Goal: Use online tool/utility: Utilize a website feature to perform a specific function

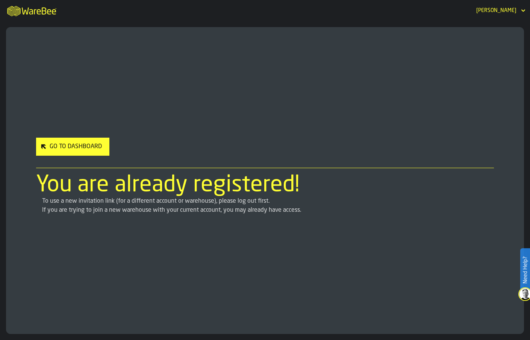
click at [509, 10] on div "[PERSON_NAME]" at bounding box center [496, 11] width 40 height 6
click at [502, 9] on div "[PERSON_NAME]" at bounding box center [496, 11] width 40 height 6
click at [83, 146] on div "Go to Dashboard" at bounding box center [76, 146] width 58 height 9
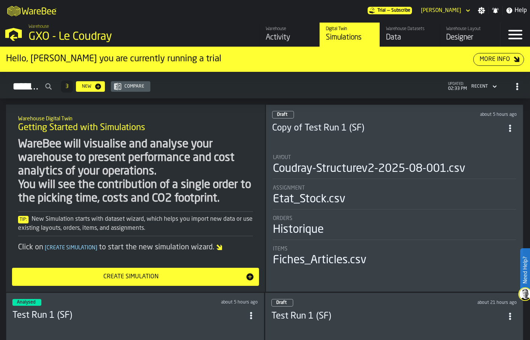
click at [390, 43] on div "Data" at bounding box center [410, 37] width 48 height 11
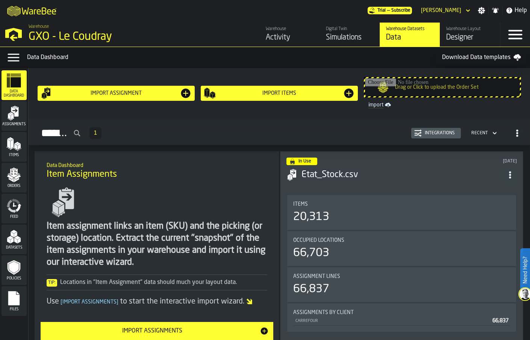
click at [12, 37] on polygon "button-toggle-Open —> Warehouse Menu" at bounding box center [14, 38] width 8 height 6
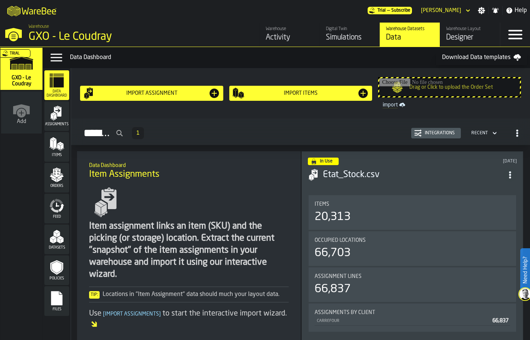
click at [14, 35] on icon "button-toggle-Close —> Warehouse Menu" at bounding box center [13, 36] width 9 height 9
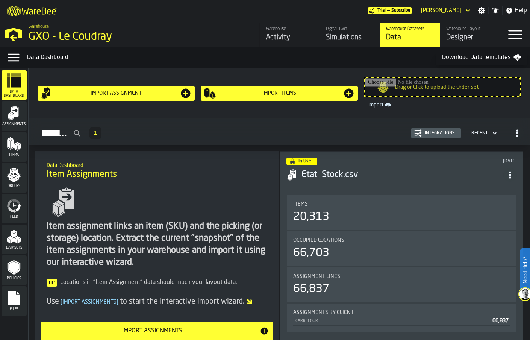
click at [14, 35] on icon "button-toggle-Open —> Warehouse Menu" at bounding box center [14, 33] width 18 height 18
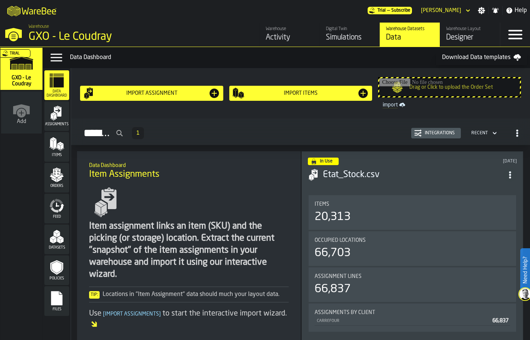
click at [14, 35] on icon "button-toggle-Close —> Warehouse Menu" at bounding box center [13, 36] width 9 height 9
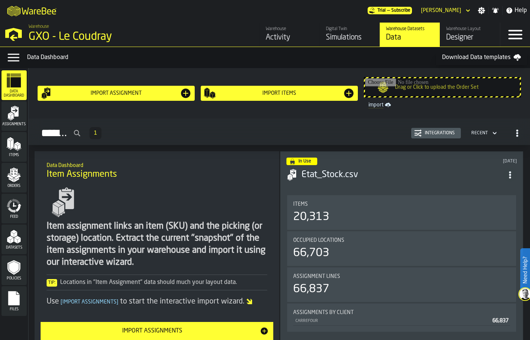
click at [14, 35] on icon "button-toggle-Open —> Warehouse Menu" at bounding box center [14, 33] width 18 height 18
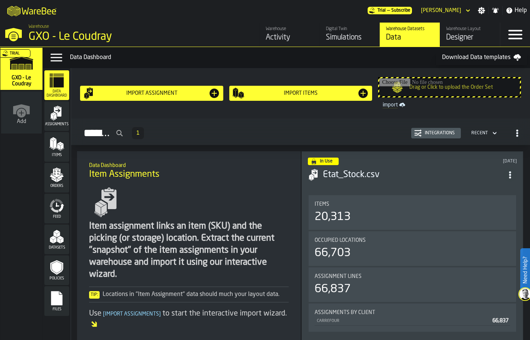
click at [336, 39] on div "Simulations" at bounding box center [350, 37] width 48 height 11
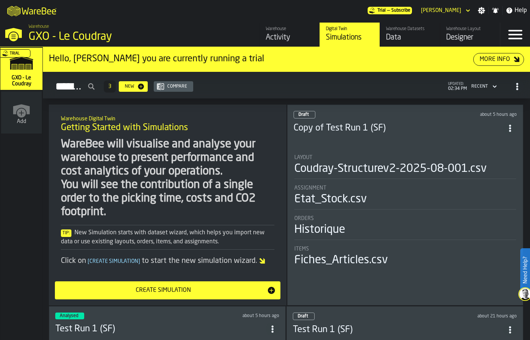
drag, startPoint x: 334, startPoint y: 168, endPoint x: 306, endPoint y: 115, distance: 59.5
click at [306, 115] on div "Draft about 5 hours ago Copy of Test Run 1 (SF) Layout Coudray-Structurev2-2025…" at bounding box center [405, 204] width 236 height 201
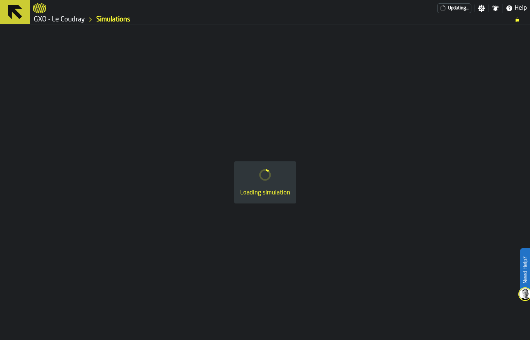
click at [306, 115] on div "Loading simulation" at bounding box center [265, 181] width 530 height 315
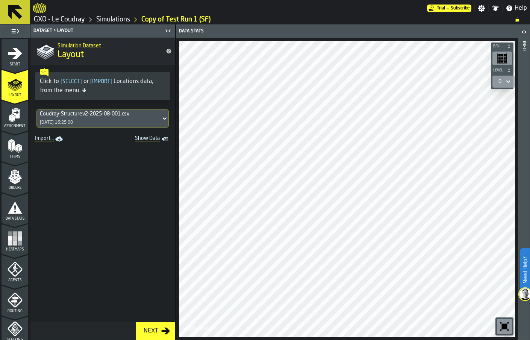
click at [503, 330] on icon "button-toolbar-undefined" at bounding box center [504, 326] width 12 height 12
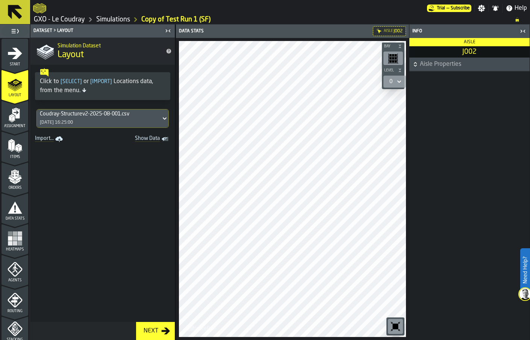
click at [387, 60] on div "button-toolbar-undefined" at bounding box center [393, 58] width 20 height 14
click at [395, 79] on div "0" at bounding box center [390, 81] width 9 height 9
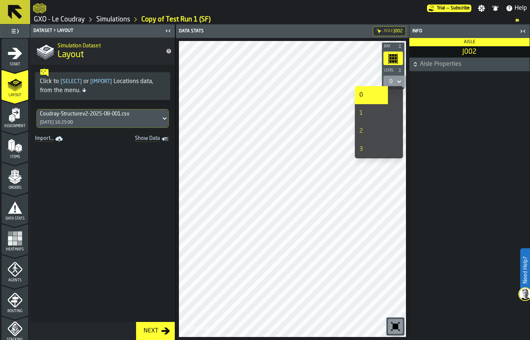
click at [367, 112] on div "1" at bounding box center [371, 113] width 24 height 9
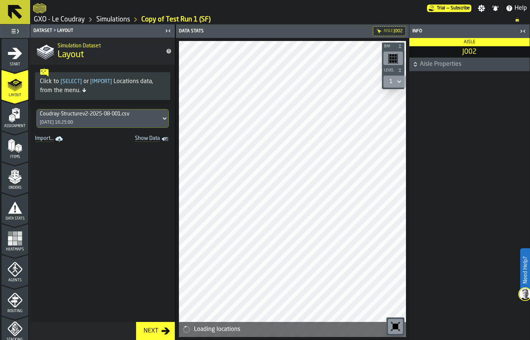
click at [391, 85] on div "1" at bounding box center [390, 81] width 9 height 9
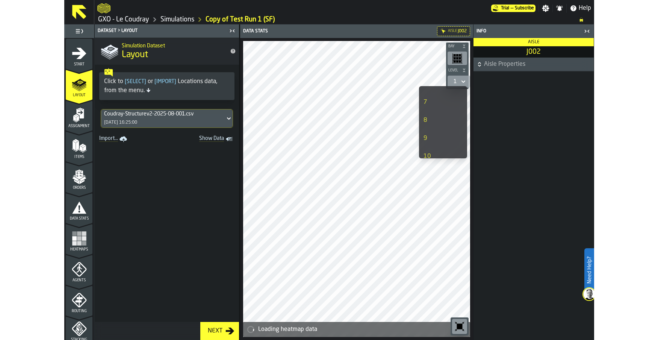
scroll to position [115, 0]
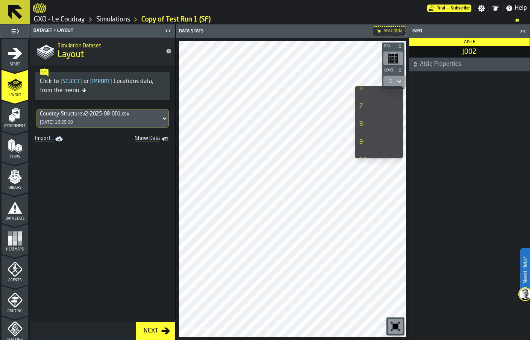
click at [363, 104] on div "7" at bounding box center [371, 105] width 24 height 9
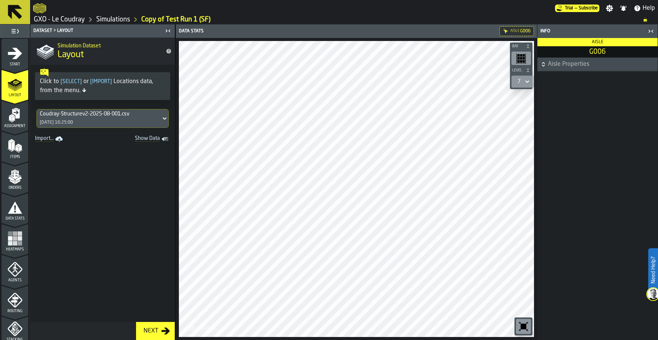
click at [521, 326] on icon "button-toolbar-undefined" at bounding box center [524, 327] width 6 height 6
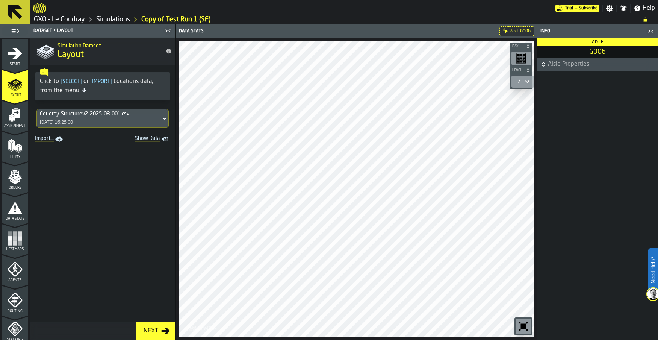
click at [521, 326] on icon "button-toolbar-undefined" at bounding box center [524, 327] width 6 height 6
click at [19, 153] on div "Items" at bounding box center [15, 148] width 27 height 21
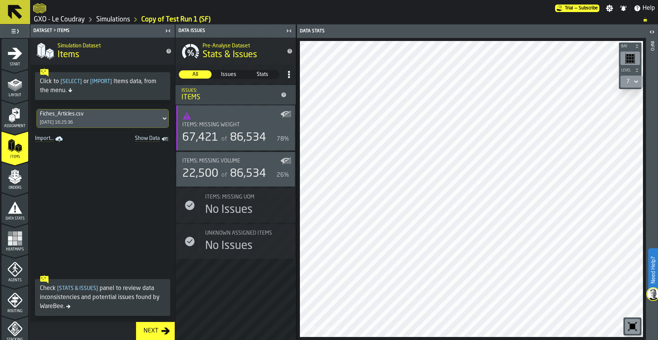
click at [12, 182] on polygon "menu Orders" at bounding box center [12, 181] width 5 height 5
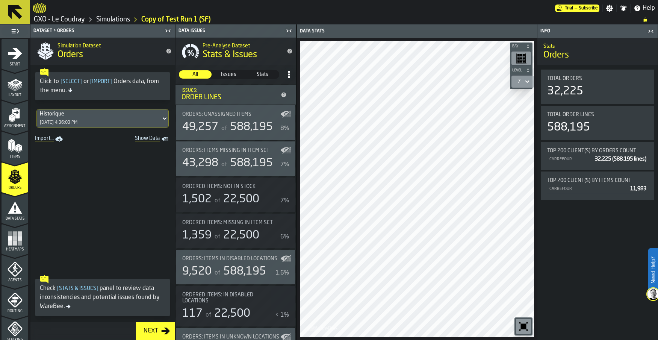
click at [18, 245] on icon "menu Heatmaps" at bounding box center [15, 238] width 15 height 15
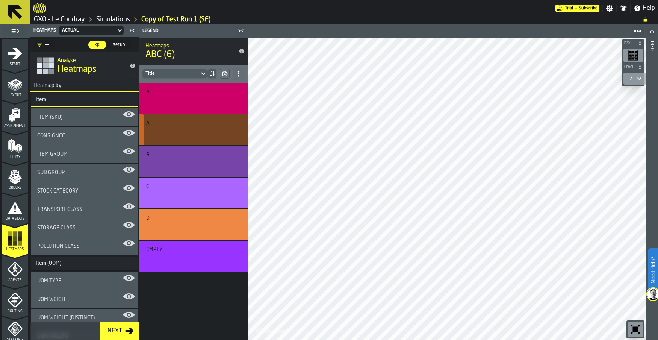
click at [206, 134] on div "button-" at bounding box center [192, 132] width 89 height 9
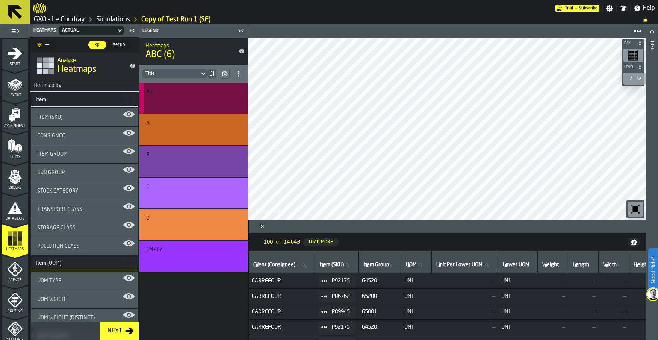
click at [200, 104] on div "button-" at bounding box center [192, 101] width 89 height 9
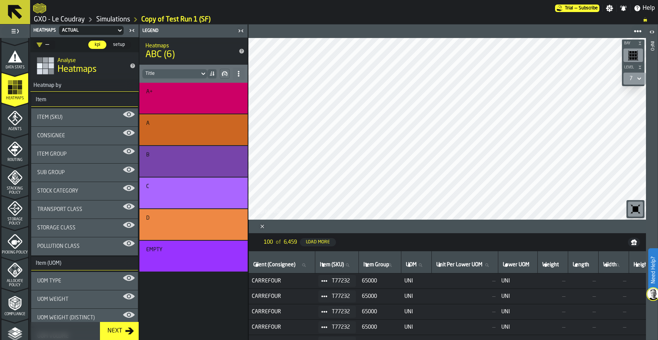
scroll to position [159, 0]
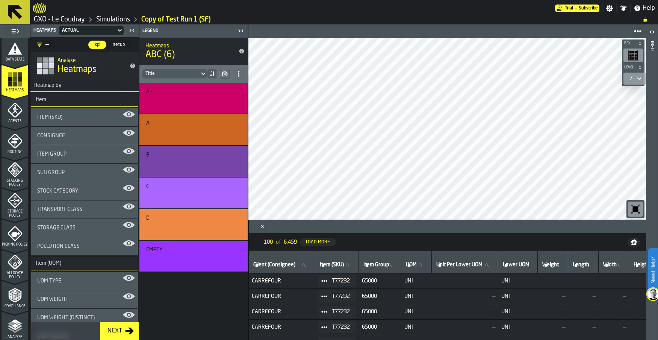
click at [193, 321] on div "A+ A B C D Empty" at bounding box center [193, 211] width 108 height 257
click at [216, 312] on div "A+ A B C D Empty" at bounding box center [193, 211] width 108 height 257
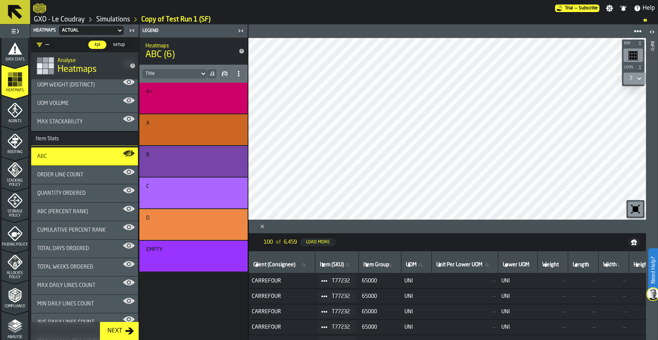
scroll to position [241, 0]
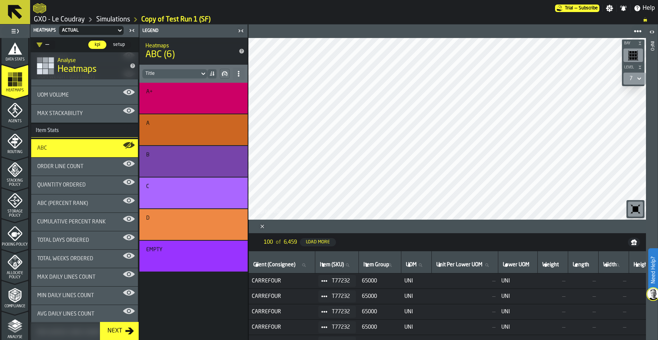
click at [218, 327] on div "A+ A B C D Empty" at bounding box center [193, 211] width 108 height 257
click at [260, 226] on icon "Close" at bounding box center [263, 226] width 8 height 8
